Goal: Information Seeking & Learning: Learn about a topic

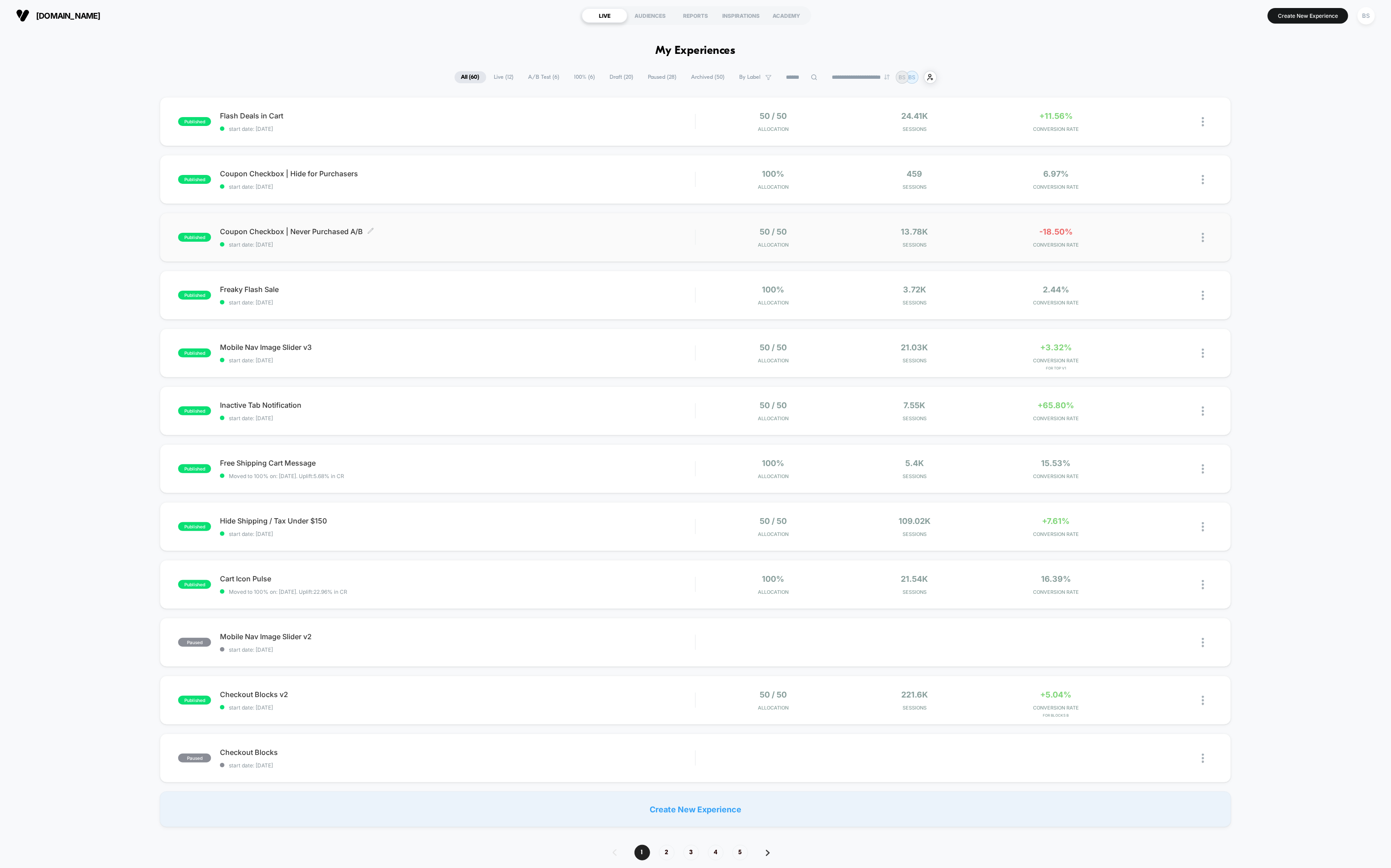
click at [587, 229] on span "Coupon Checkbox | Never Purchased A/B Click to edit experience details" at bounding box center [457, 232] width 475 height 9
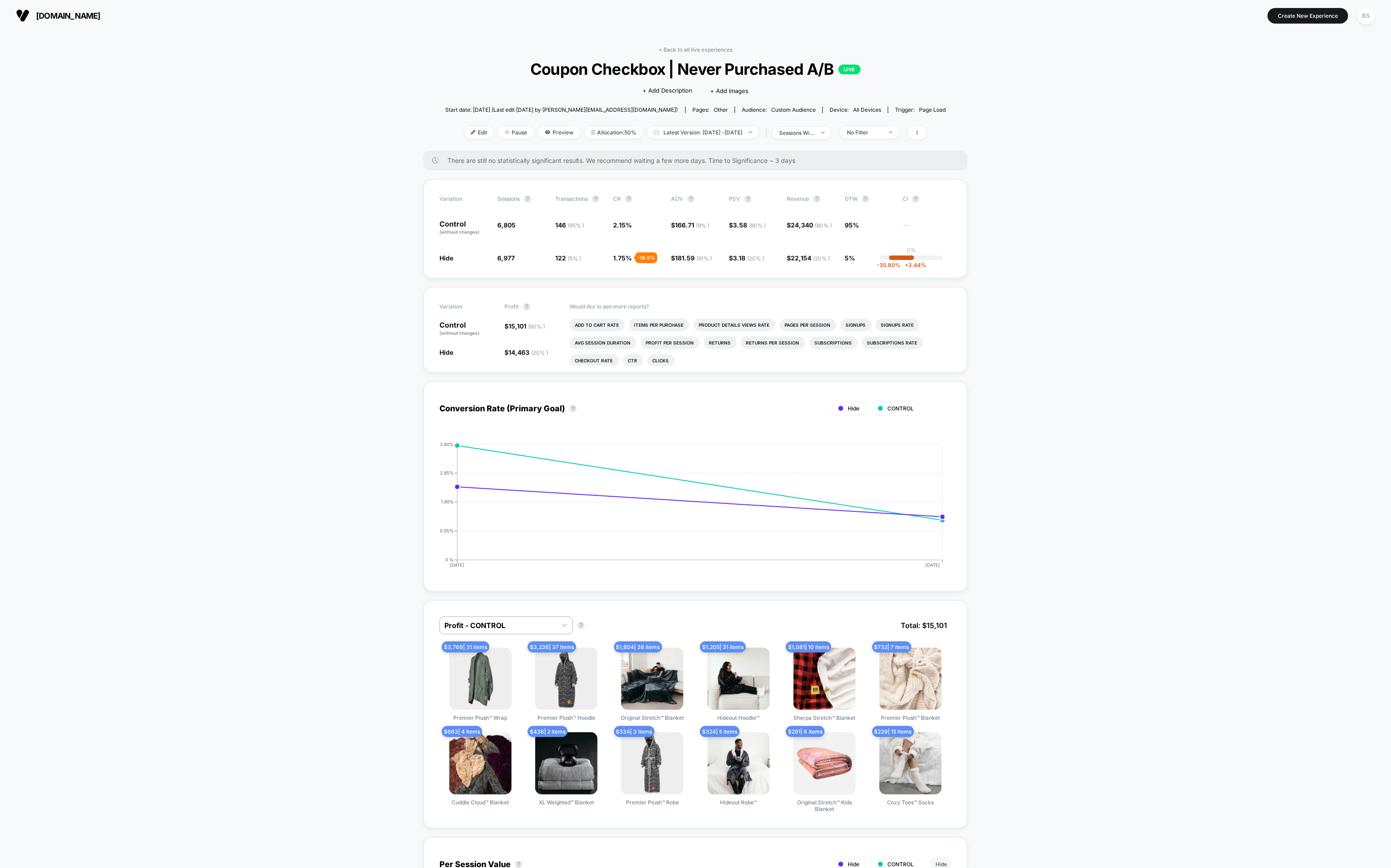
click at [670, 50] on link "< Back to all live experiences" at bounding box center [696, 50] width 74 height 6
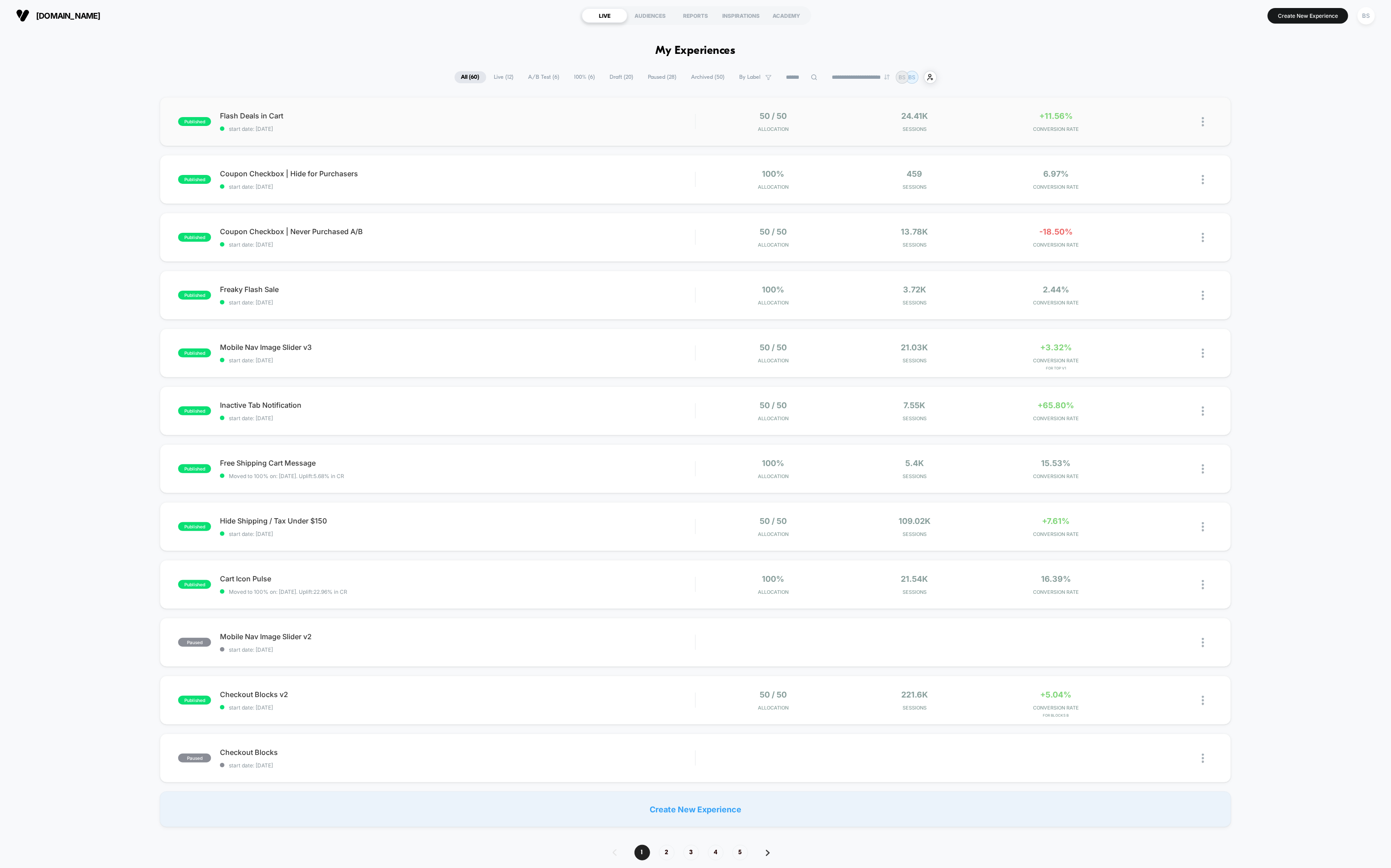
click at [622, 103] on div "published Flash Deals in Cart start date: 10/13/2025 50 / 50 Allocation 24.41k …" at bounding box center [695, 121] width 1071 height 49
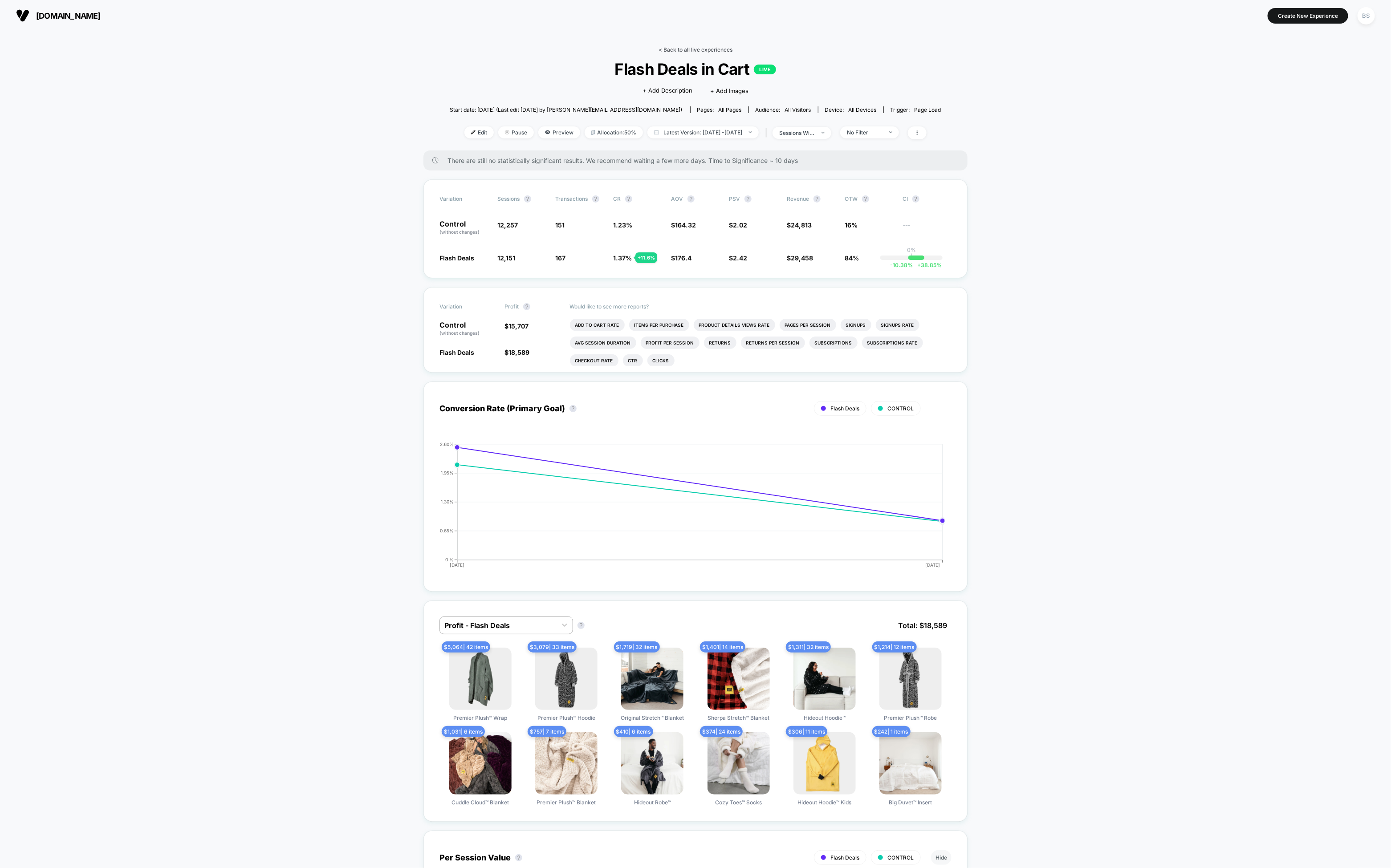
click at [668, 51] on link "< Back to all live experiences" at bounding box center [696, 50] width 74 height 6
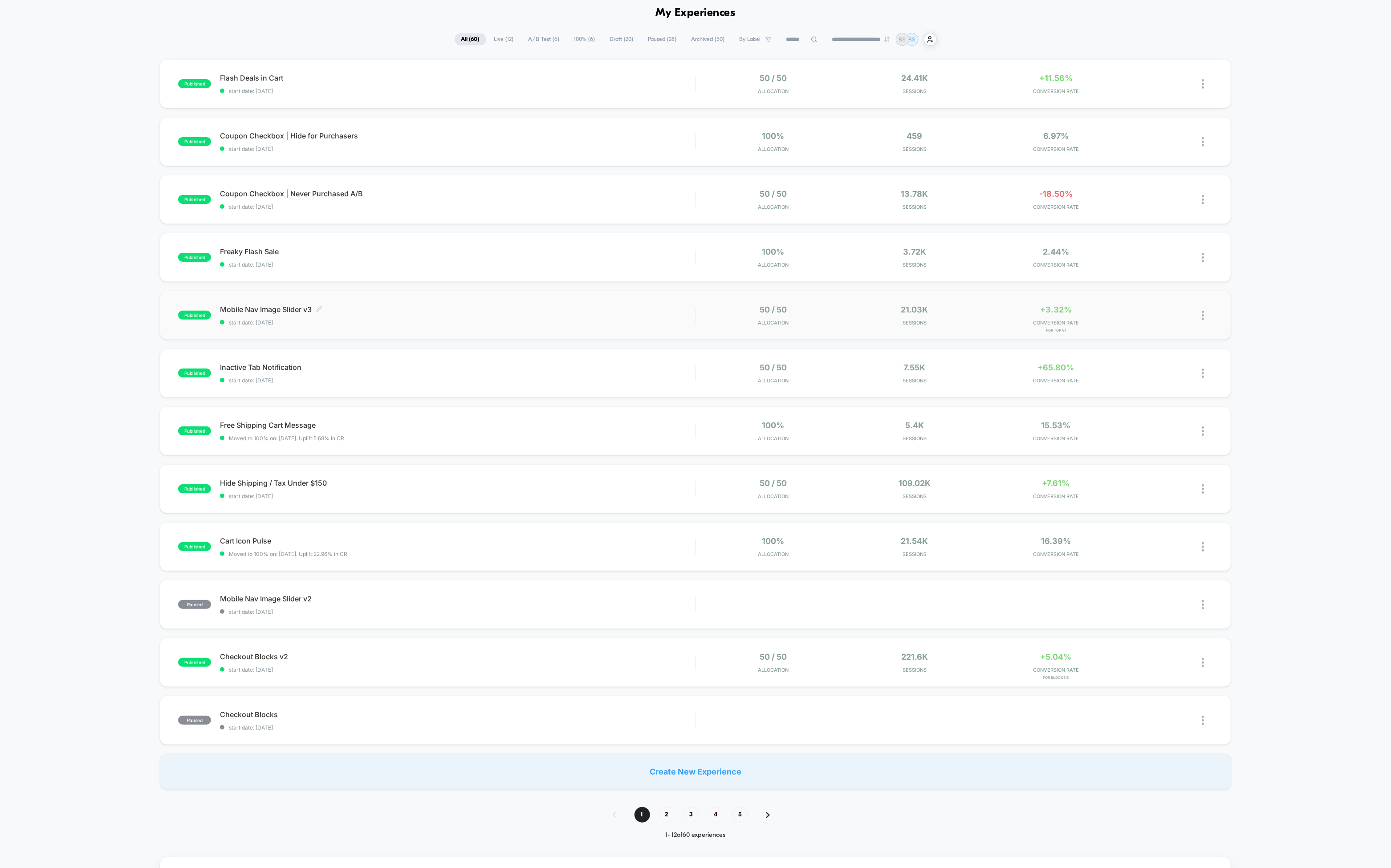
scroll to position [59, 0]
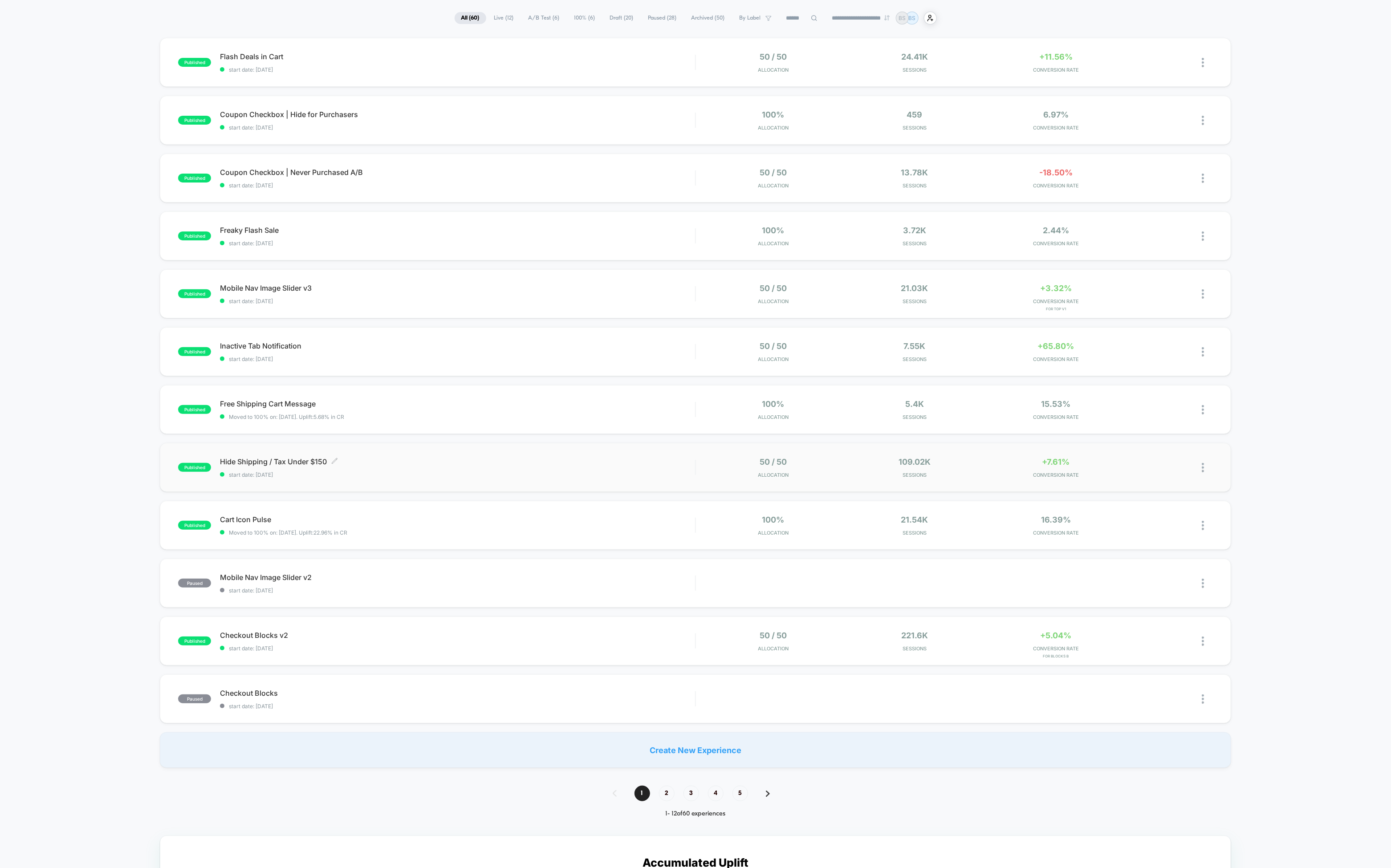
click at [558, 465] on span "Hide Shipping / Tax Under $150 Click to edit experience details" at bounding box center [457, 462] width 475 height 9
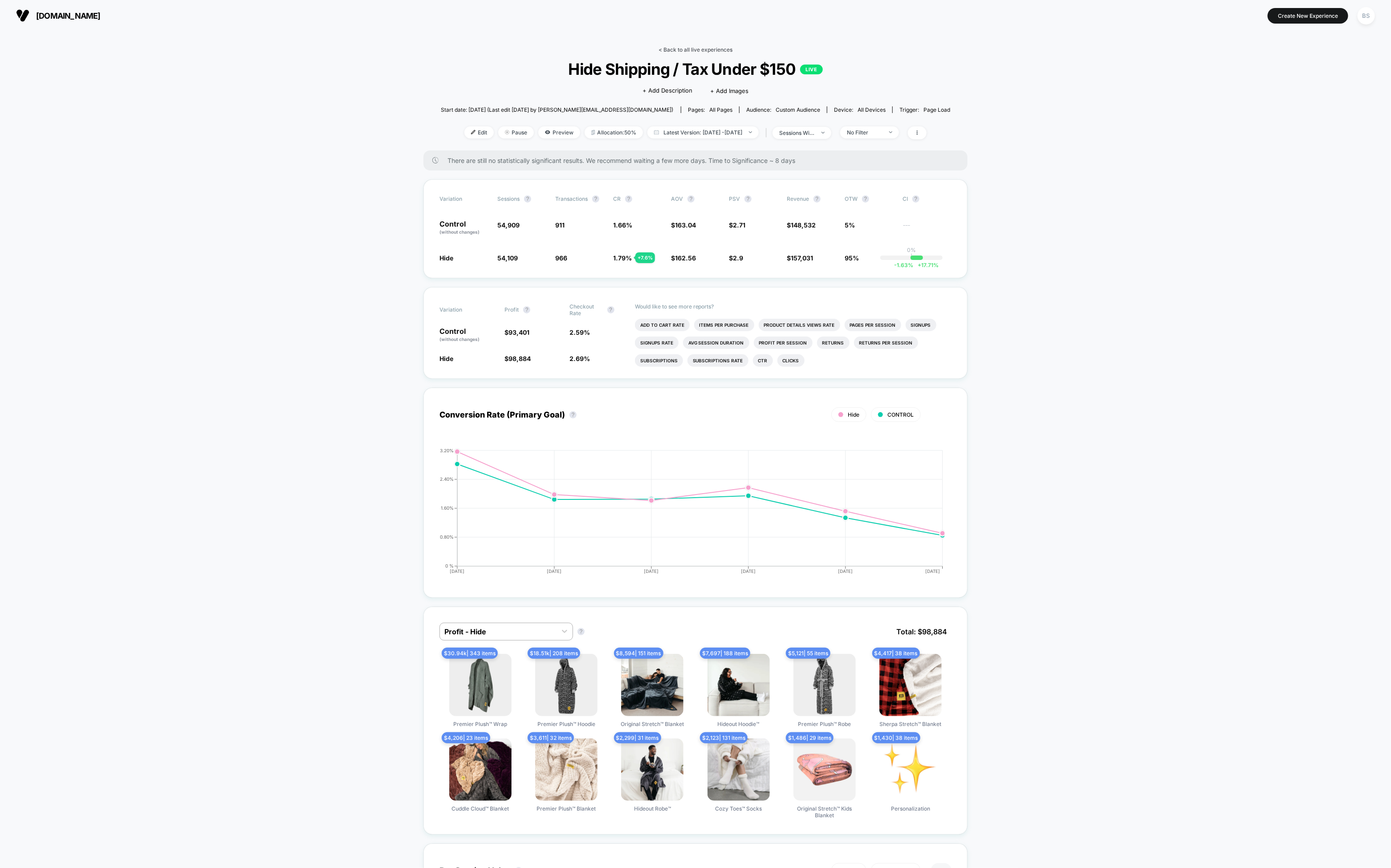
click at [664, 50] on link "< Back to all live experiences" at bounding box center [696, 50] width 74 height 6
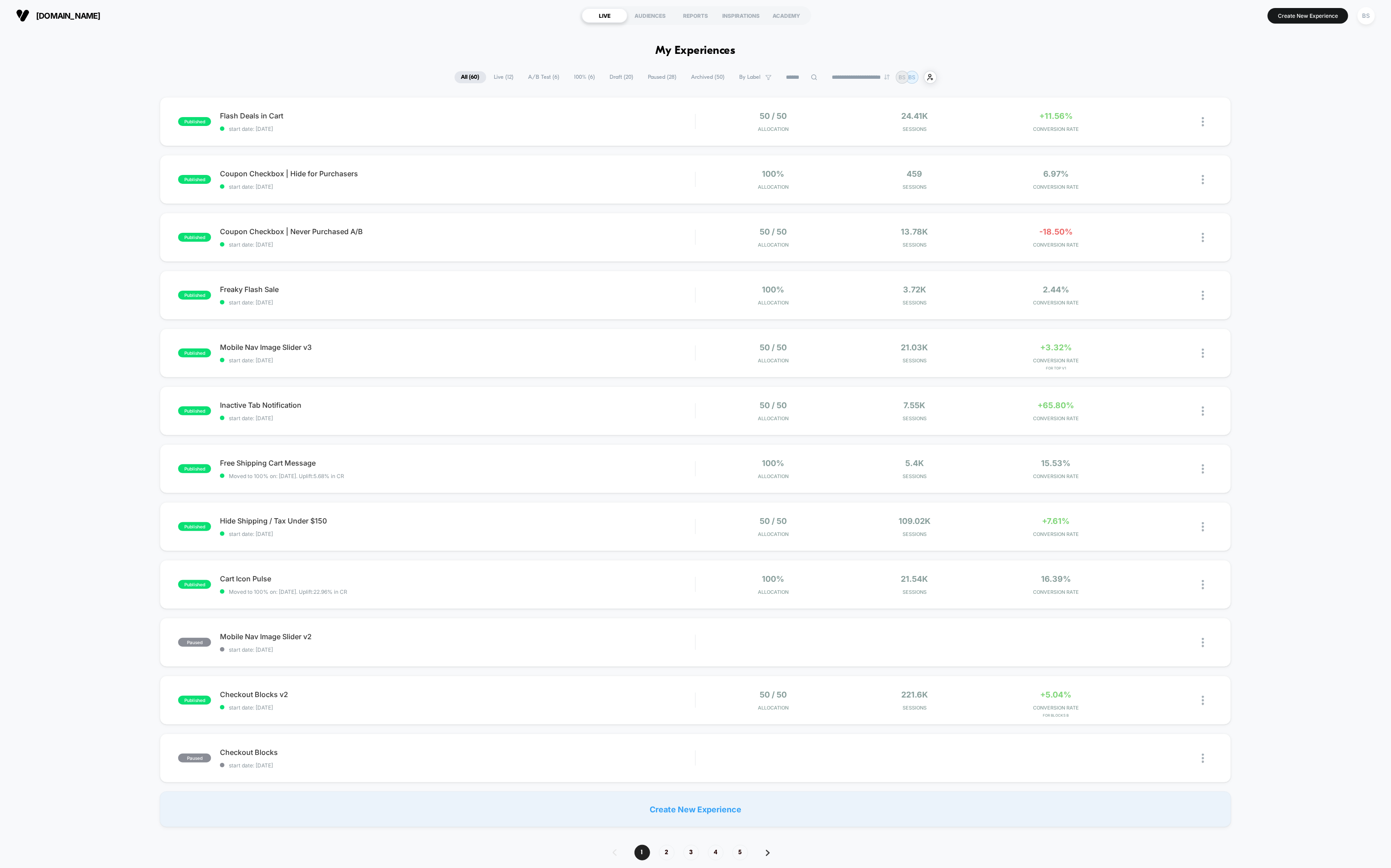
drag, startPoint x: 348, startPoint y: 363, endPoint x: 344, endPoint y: 381, distance: 18.4
click at [344, 381] on div "published Flash Deals in Cart start date: 10/13/2025 50 / 50 Allocation 24.41k …" at bounding box center [696, 462] width 1391 height 730
click at [393, 537] on span "start date: [DATE]" at bounding box center [457, 534] width 475 height 6
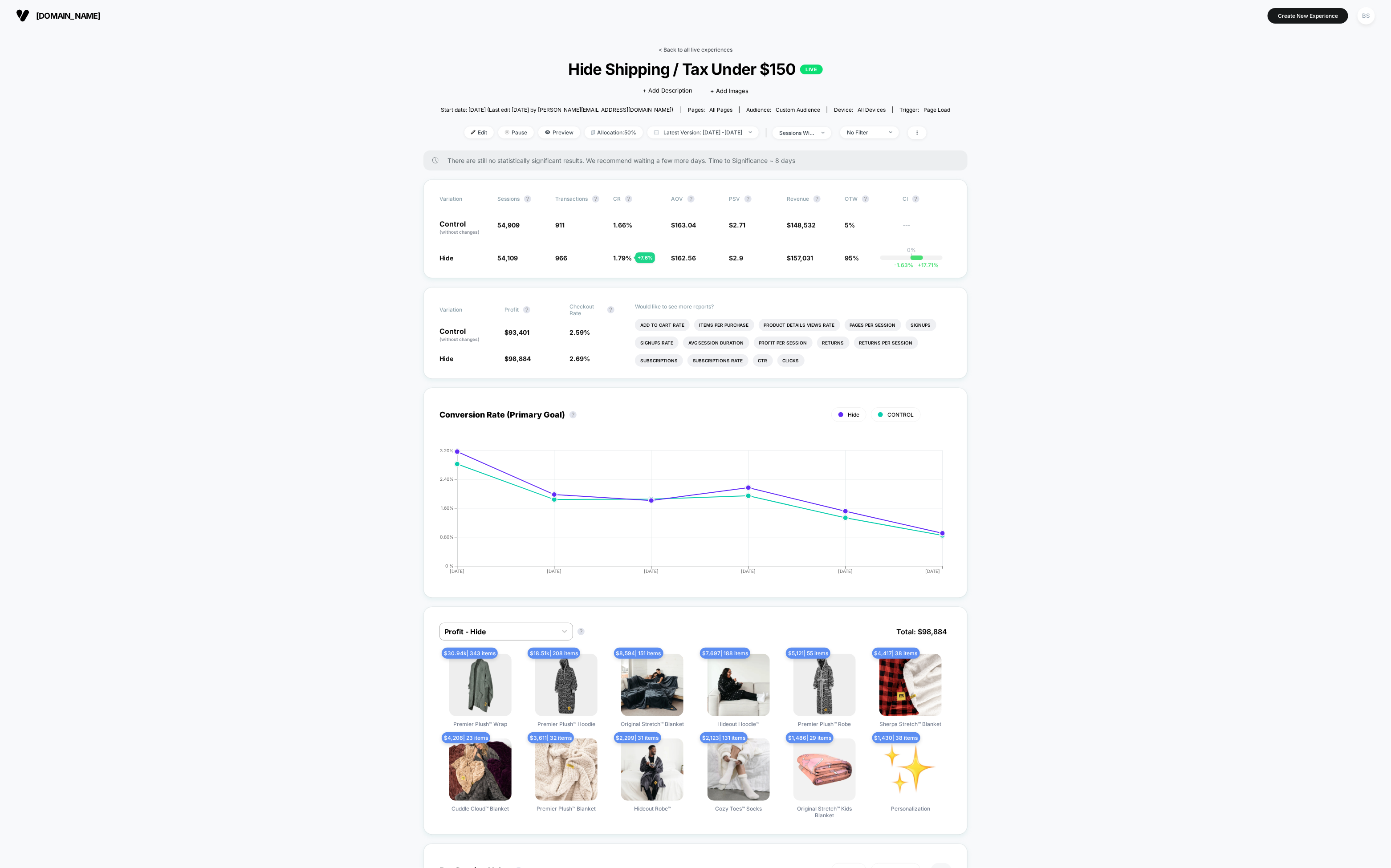
click at [686, 50] on link "< Back to all live experiences" at bounding box center [696, 50] width 74 height 6
